Goal: Information Seeking & Learning: Learn about a topic

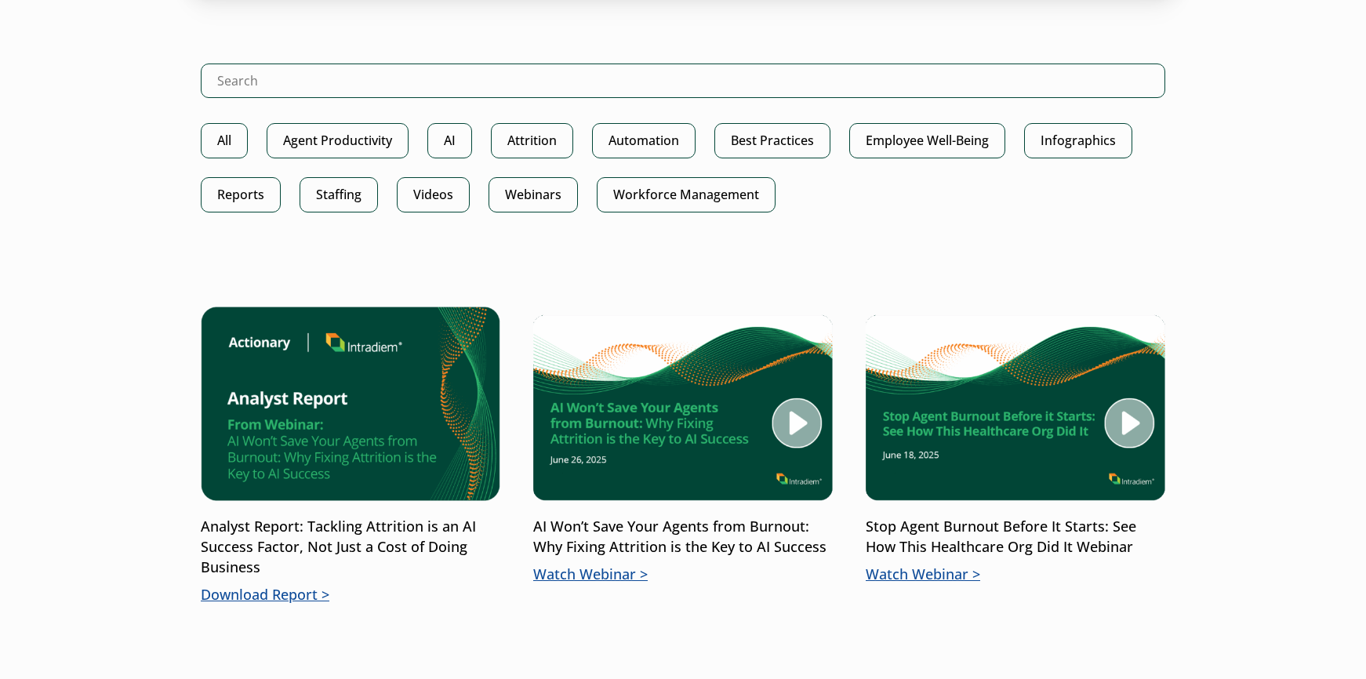
scroll to position [862, 0]
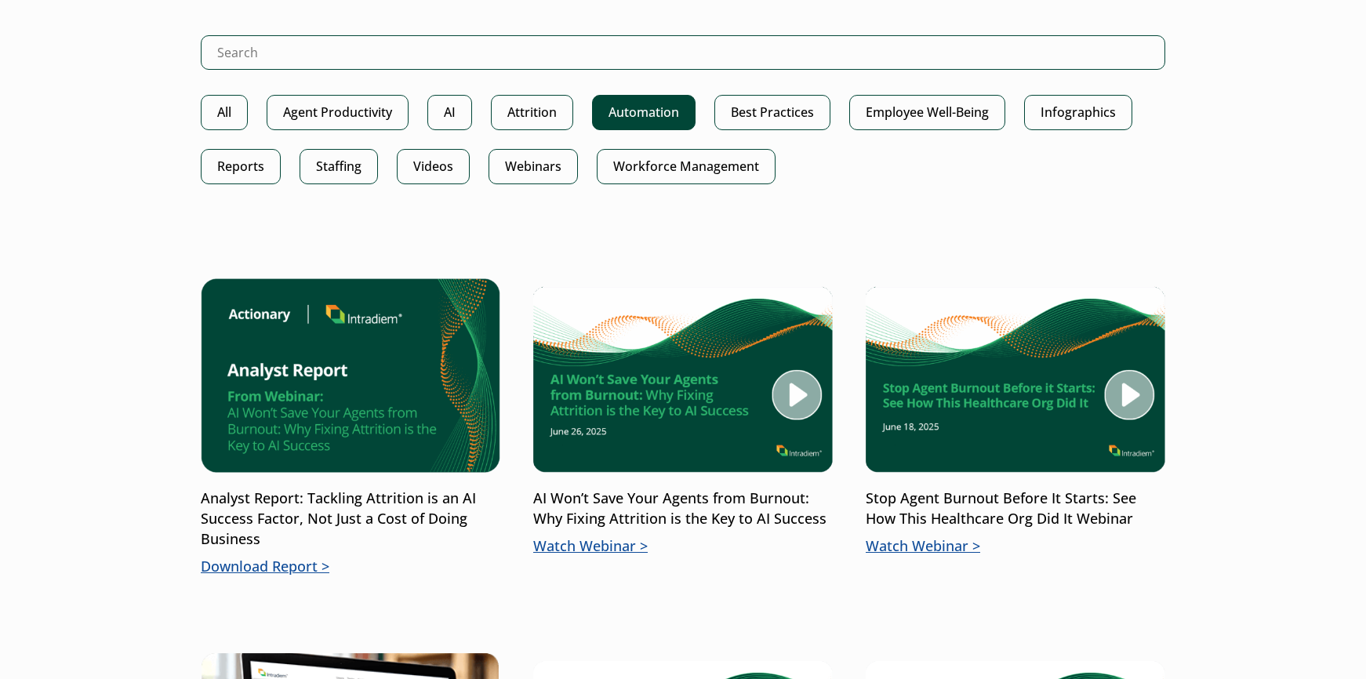
click at [632, 113] on link "Automation" at bounding box center [643, 112] width 103 height 35
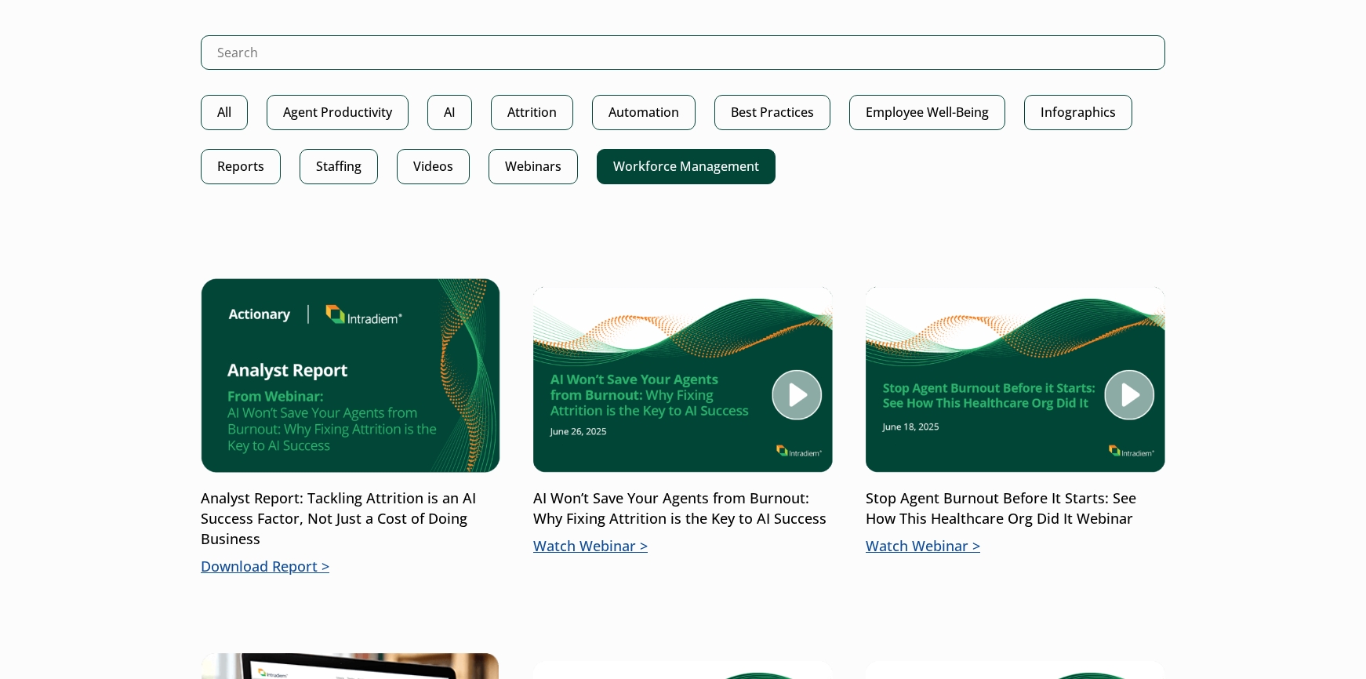
click at [677, 169] on link "Workforce Management" at bounding box center [686, 166] width 179 height 35
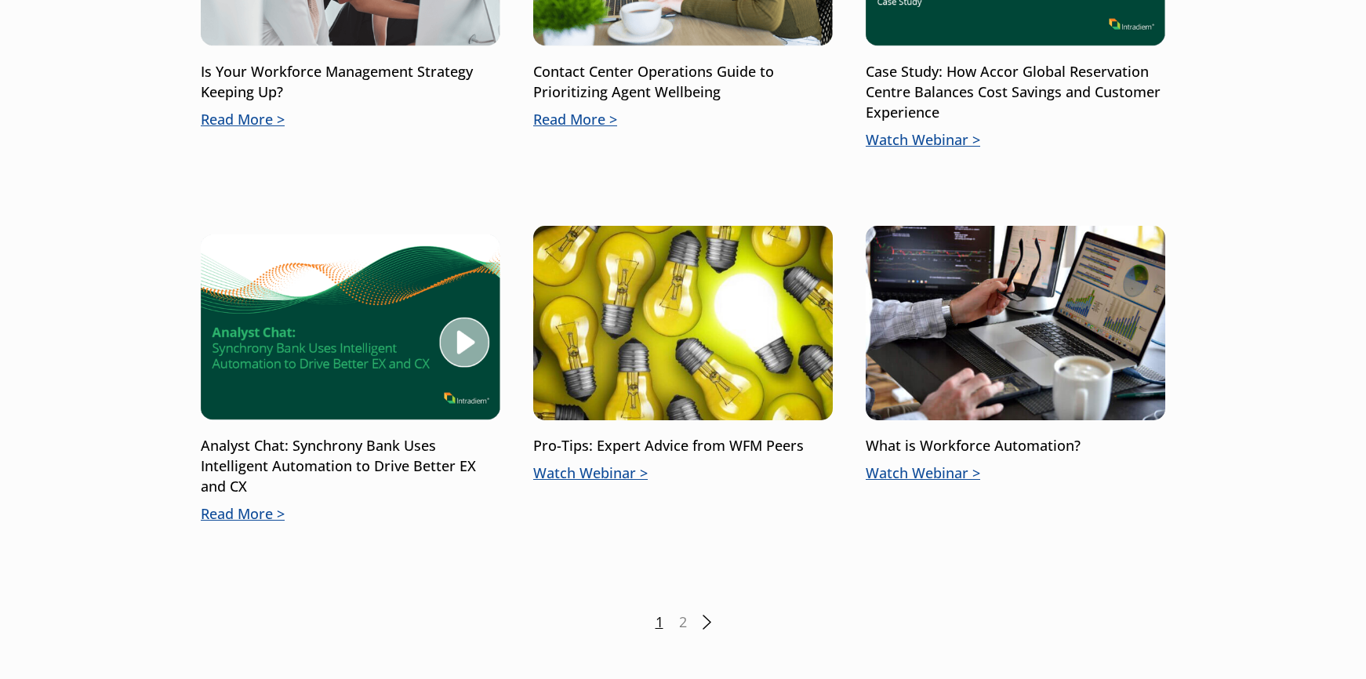
scroll to position [1568, 0]
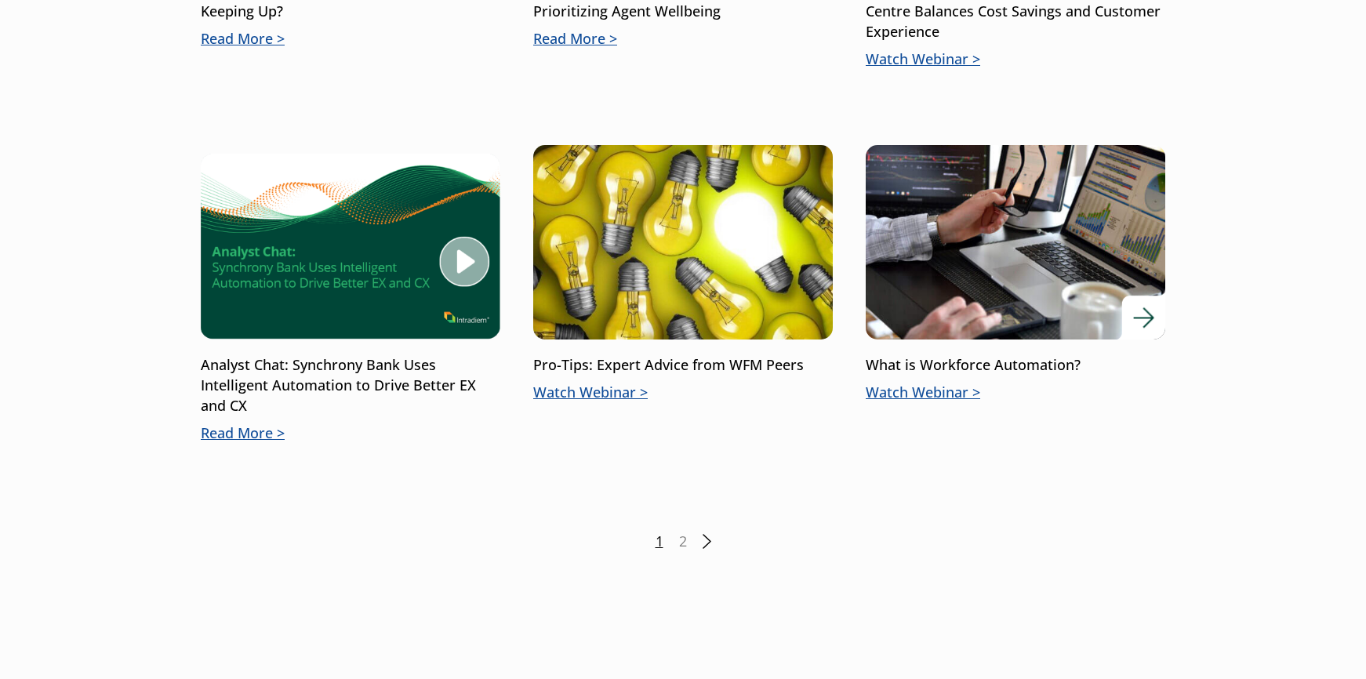
click at [961, 395] on p "Watch Webinar" at bounding box center [1016, 393] width 300 height 20
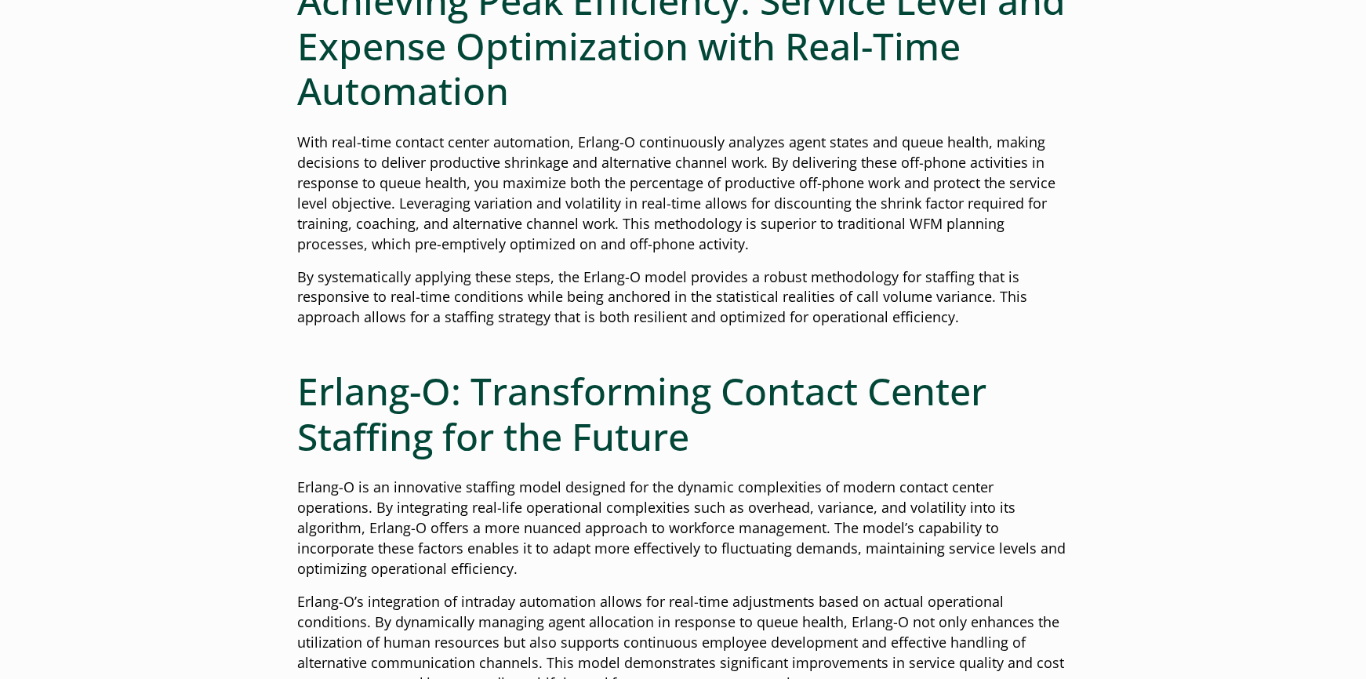
scroll to position [5361, 0]
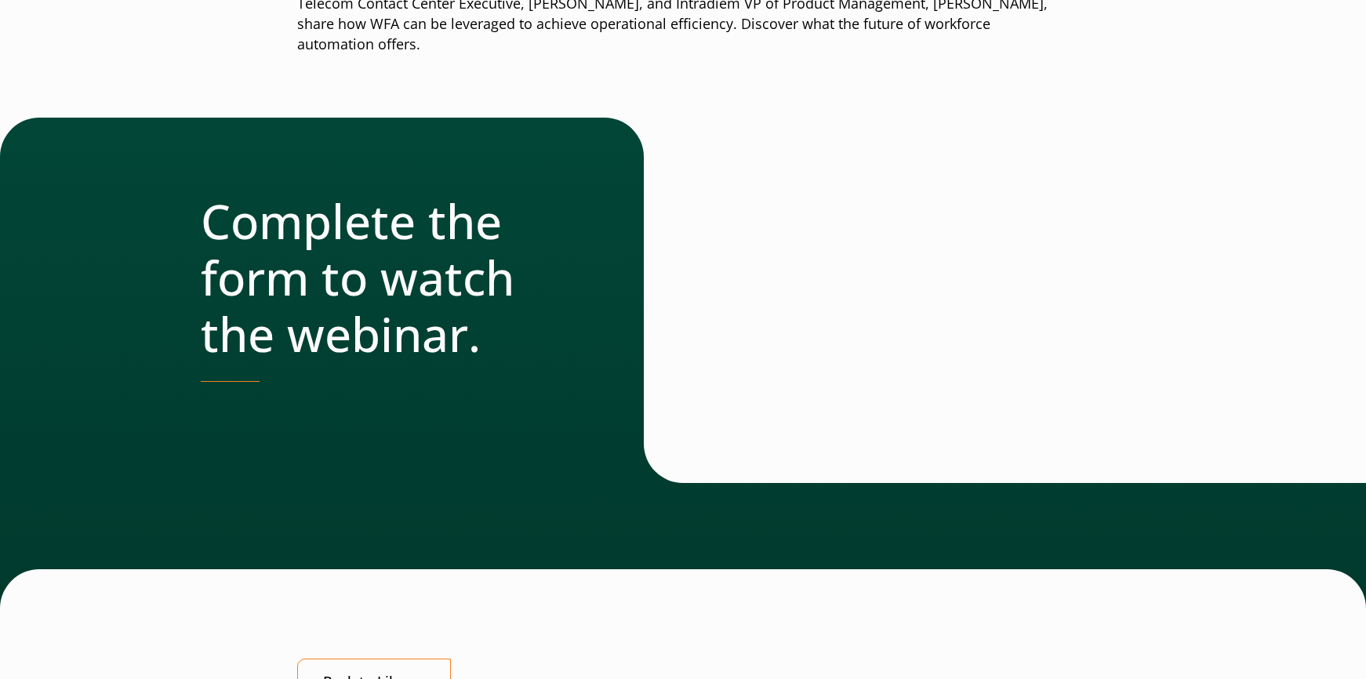
scroll to position [706, 0]
